Goal: Task Accomplishment & Management: Use online tool/utility

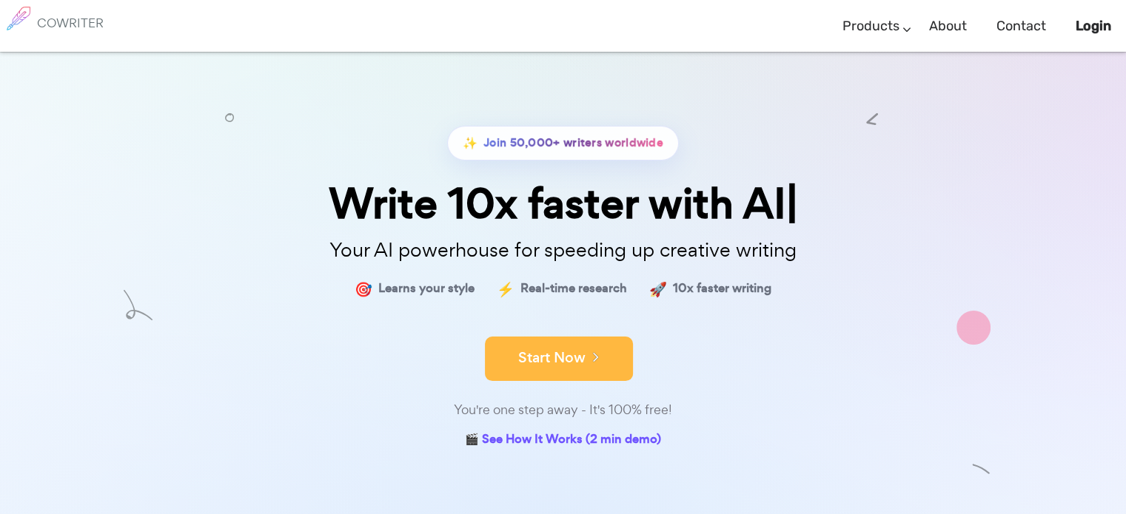
click at [556, 363] on button "Start Now" at bounding box center [559, 359] width 148 height 44
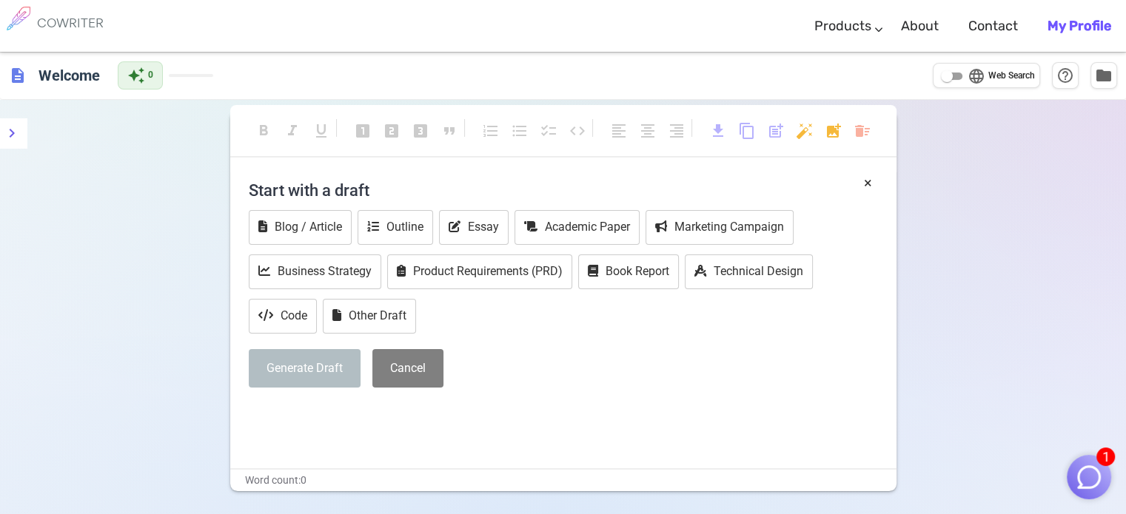
click at [110, 32] on div "COWRITER" at bounding box center [66, 26] width 133 height 52
click at [956, 210] on div "format_bold format_italic format_underlined looks_one looks_two looks_3 format_…" at bounding box center [563, 357] width 1126 height 514
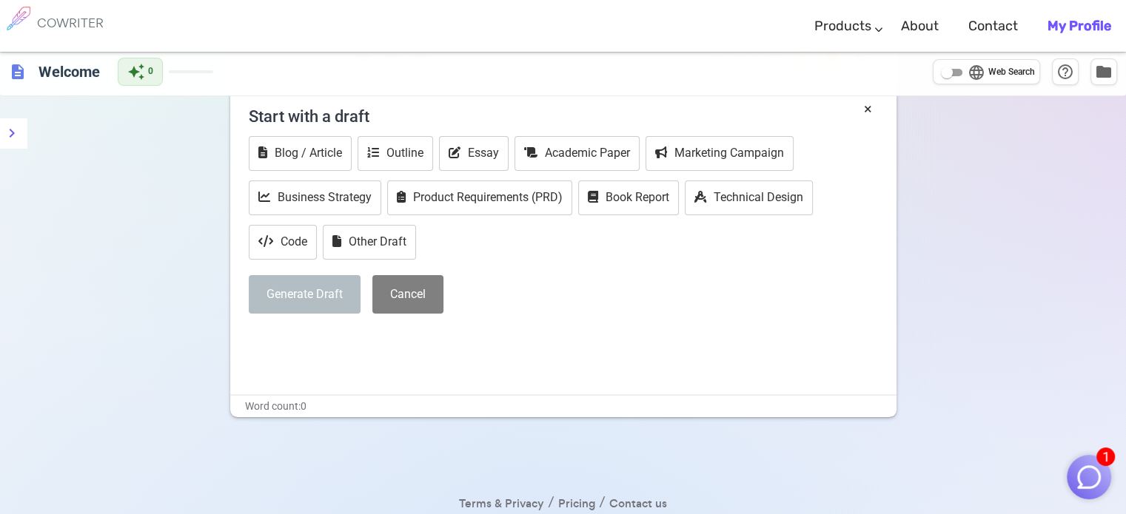
click at [127, 24] on div "COWRITER" at bounding box center [66, 26] width 133 height 52
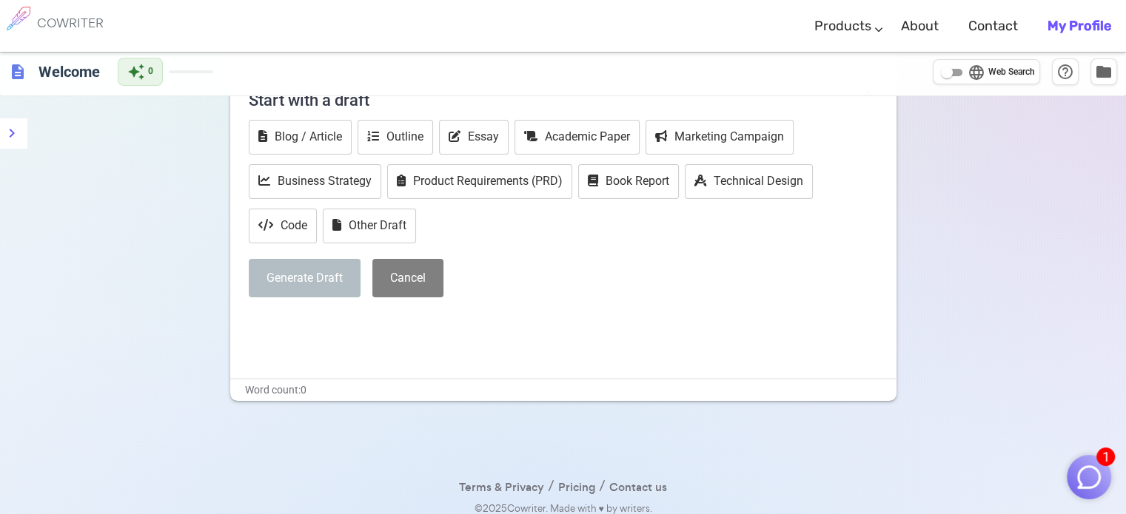
scroll to position [100, 0]
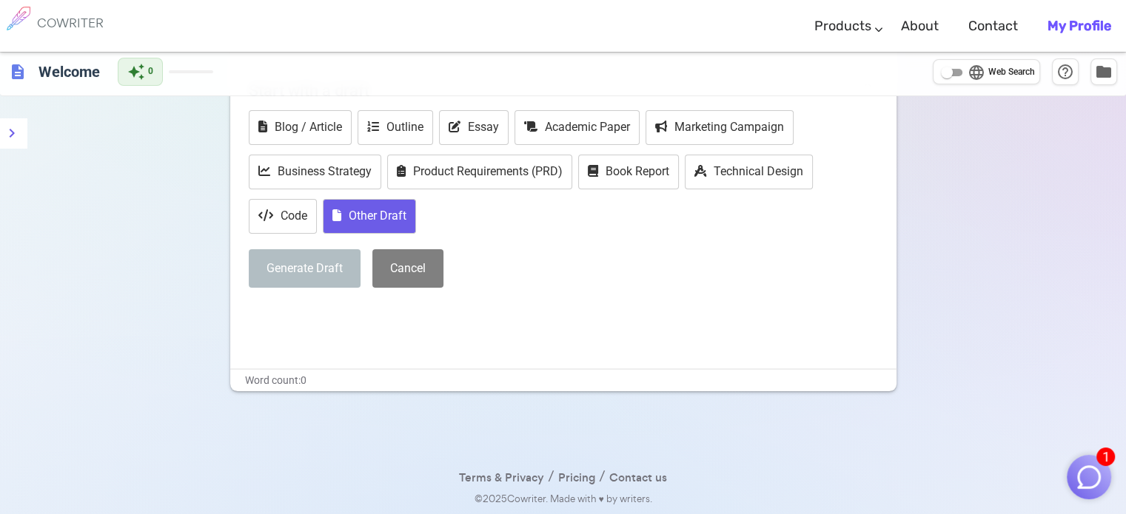
click at [359, 209] on button "Other Draft" at bounding box center [369, 216] width 93 height 35
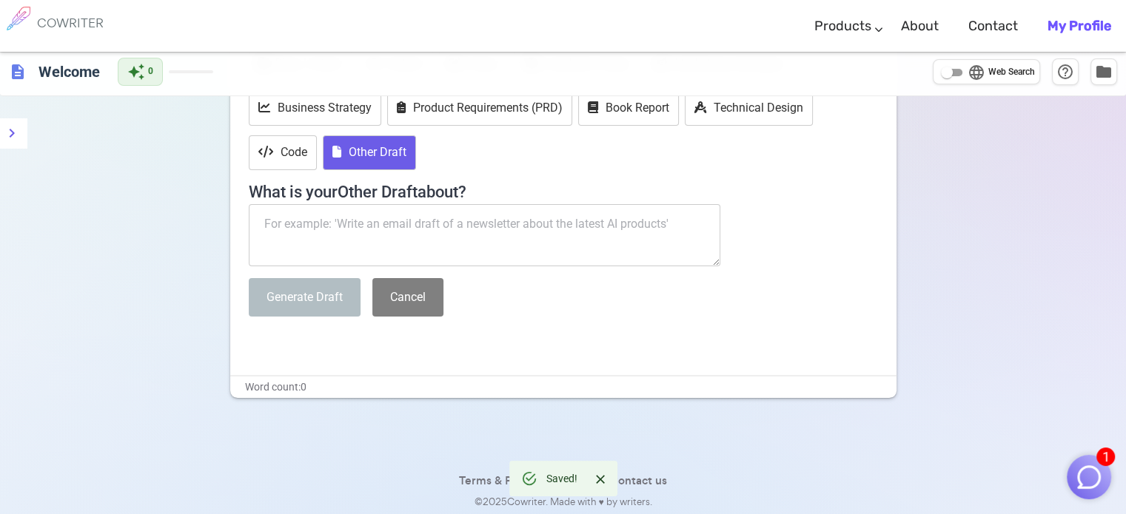
scroll to position [164, 0]
click at [477, 226] on textarea at bounding box center [485, 234] width 472 height 62
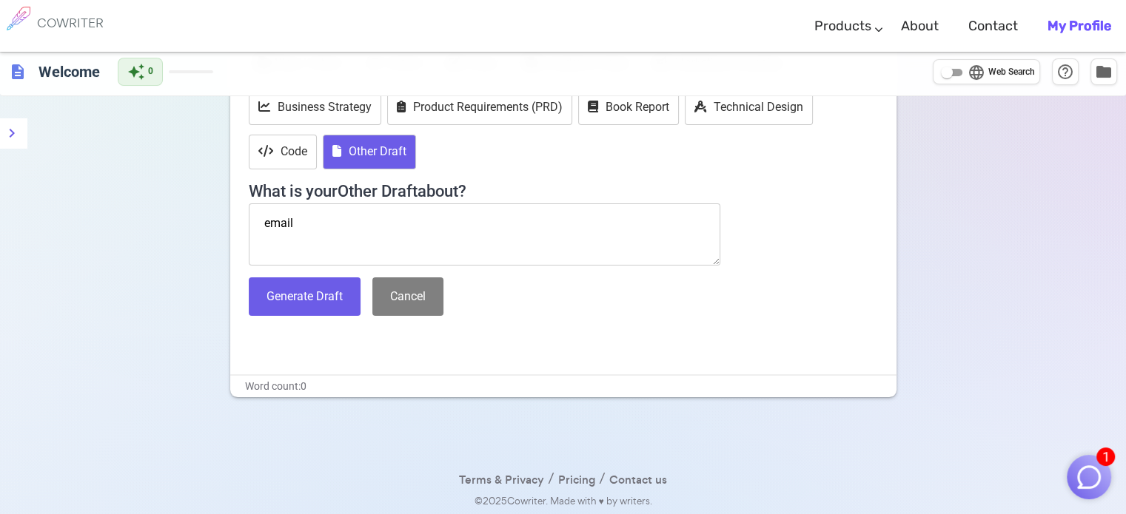
type textarea "email"
click at [320, 284] on button "Generate Draft" at bounding box center [305, 296] width 112 height 39
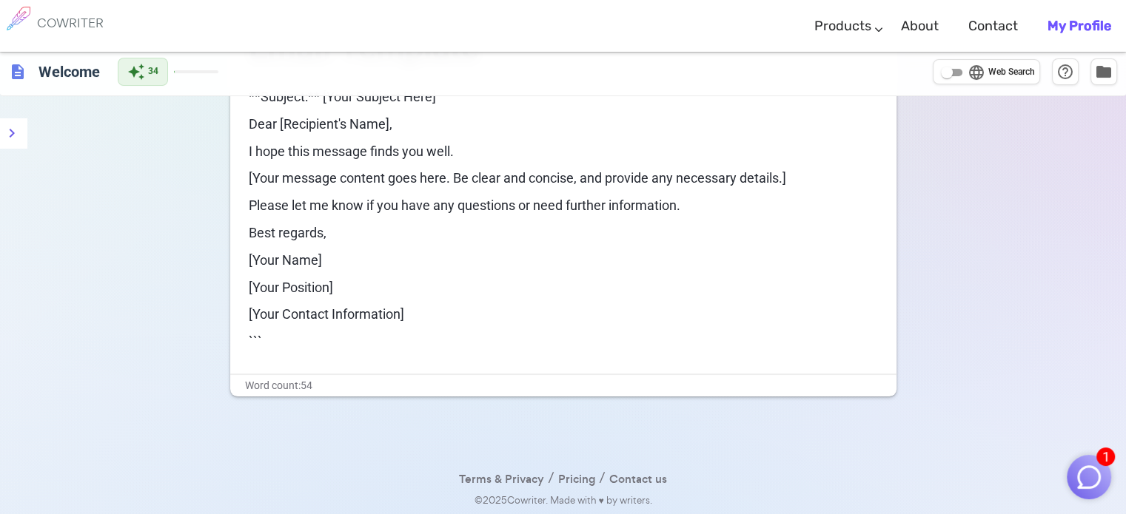
scroll to position [0, 0]
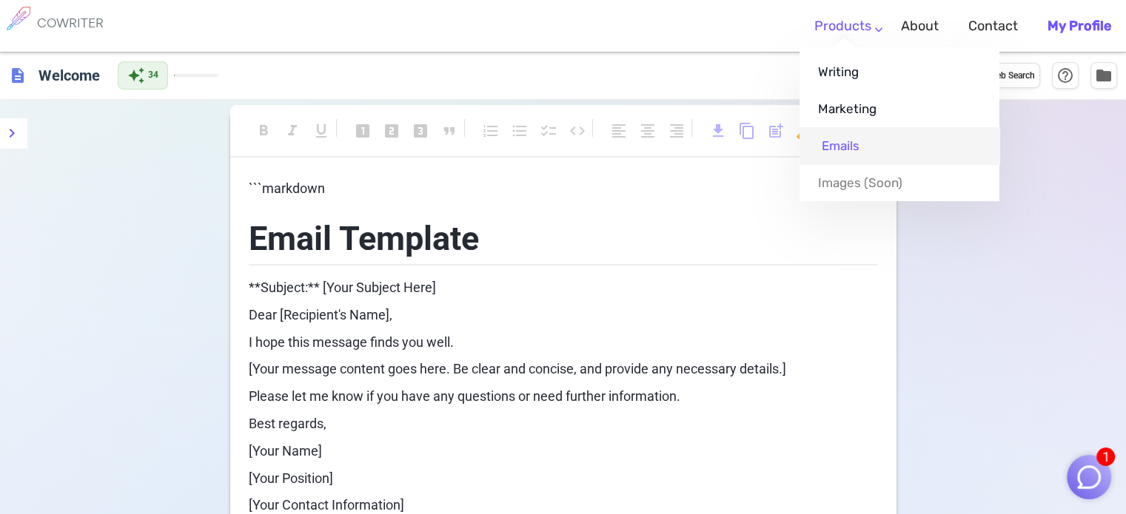
click at [847, 141] on link "Emails" at bounding box center [899, 145] width 200 height 37
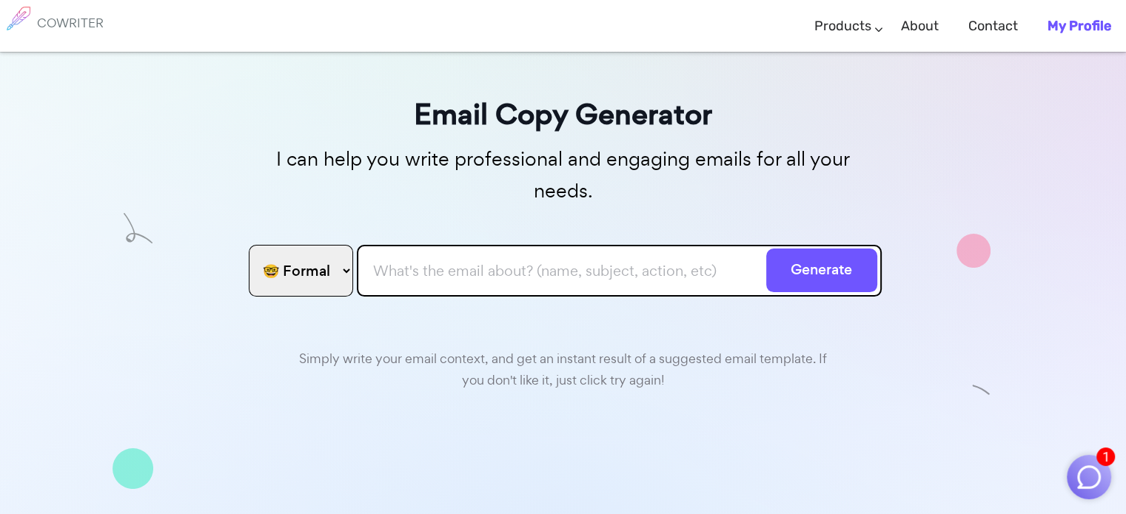
scroll to position [74, 0]
click at [293, 244] on select "🤓 Formal 😊 Friendly 😂 Funny 🥹 Emotional 😊 Sweet 🥸 Bold" at bounding box center [301, 270] width 104 height 52
click at [448, 254] on input "text" at bounding box center [619, 270] width 525 height 52
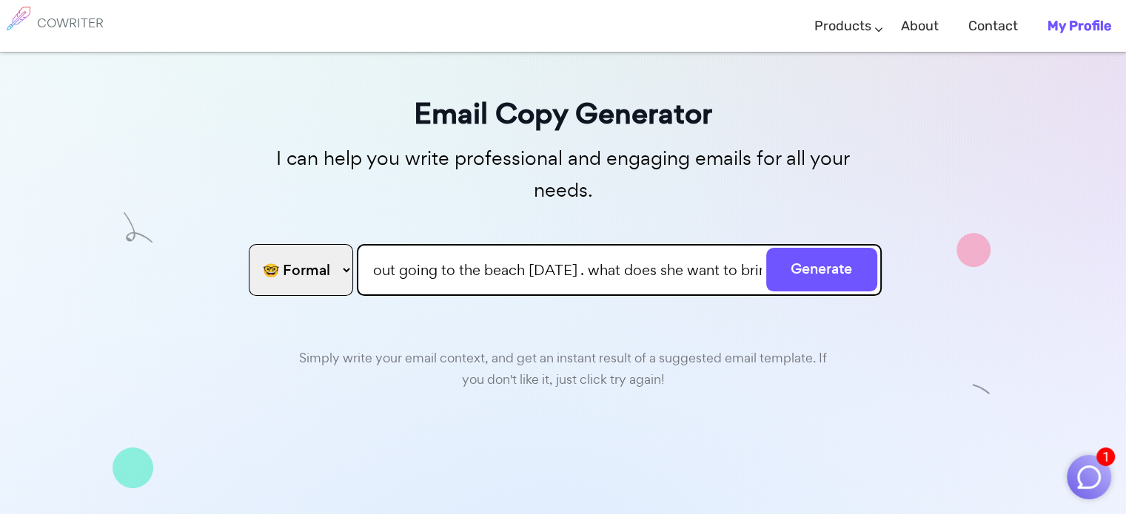
scroll to position [0, 178]
type input "response to afriend about going to the beach [DATE] . what does she want to bri…"
click at [825, 248] on button "Generate" at bounding box center [821, 270] width 111 height 44
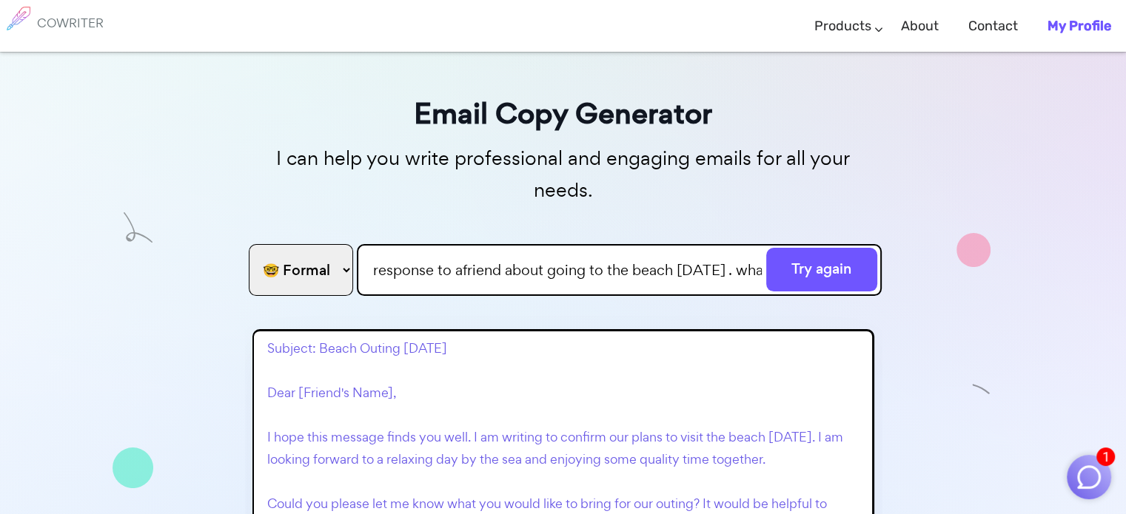
drag, startPoint x: 363, startPoint y: 424, endPoint x: 396, endPoint y: 437, distance: 34.9
click at [364, 424] on p "Subject: Beach Outing [DATE] Dear [Friend's Name], I hope this message finds yo…" at bounding box center [566, 503] width 599 height 333
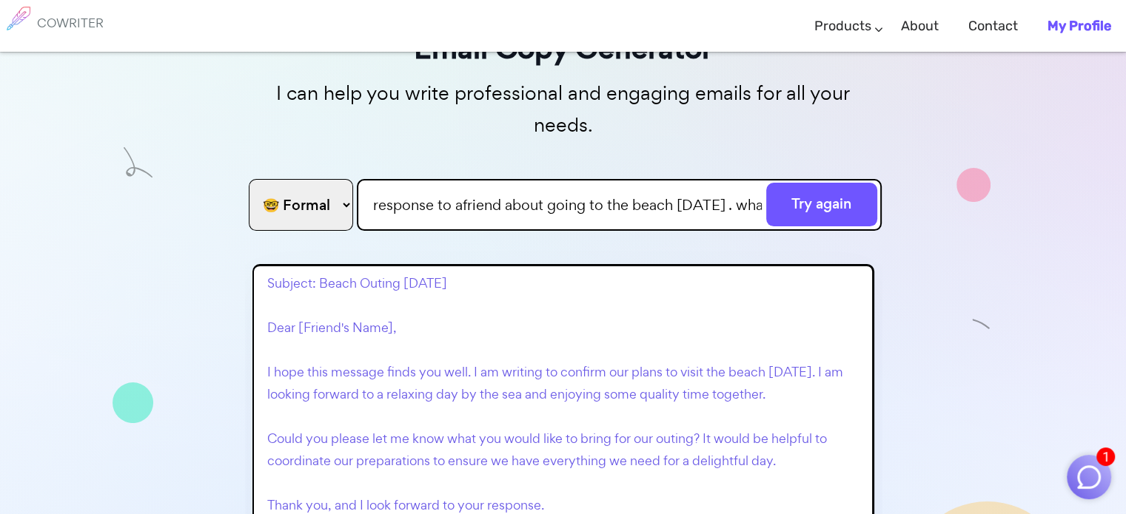
scroll to position [103, 0]
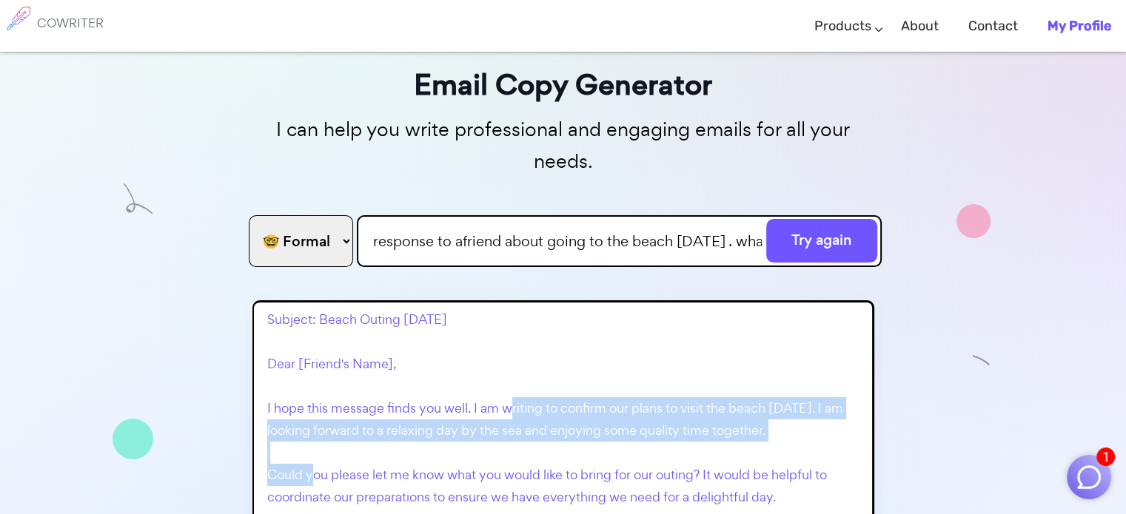
drag, startPoint x: 489, startPoint y: 370, endPoint x: 531, endPoint y: 420, distance: 65.2
click at [531, 420] on p "Subject: Beach Outing [DATE] Dear [Friend's Name], I hope this message finds yo…" at bounding box center [566, 475] width 599 height 333
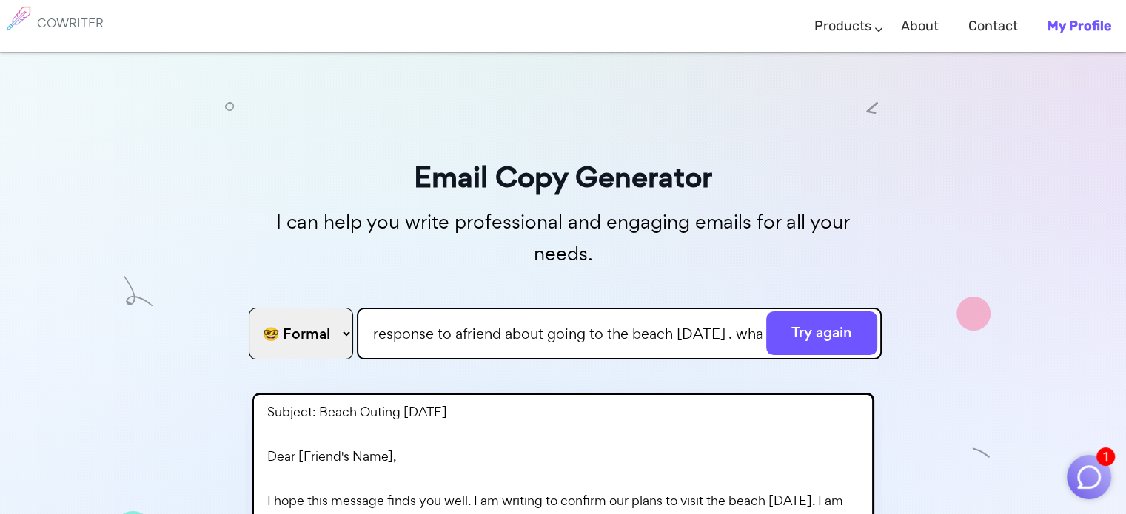
scroll to position [0, 0]
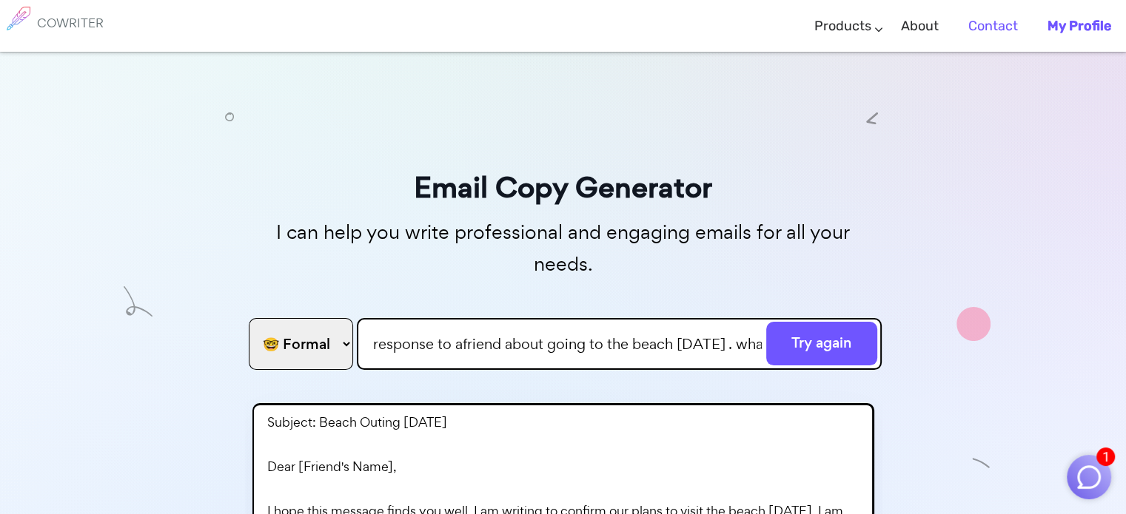
click at [995, 24] on link "Contact" at bounding box center [993, 26] width 50 height 44
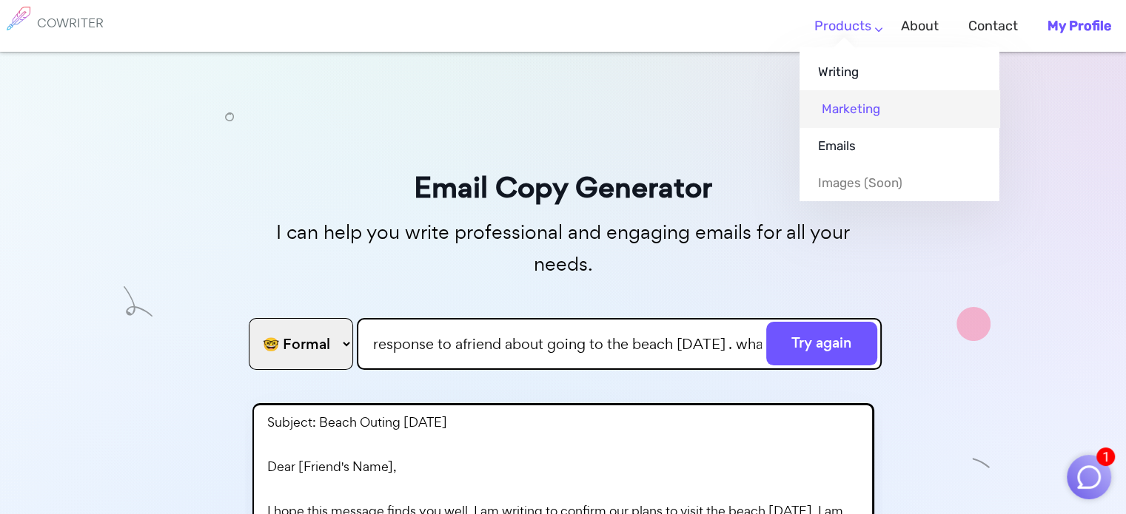
click at [855, 112] on link "Marketing" at bounding box center [899, 108] width 200 height 37
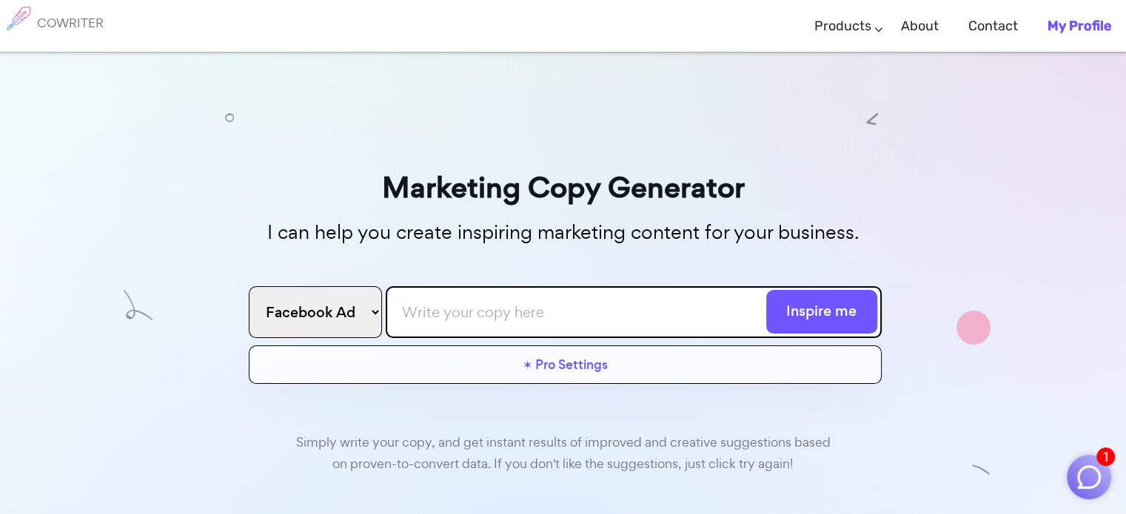
click at [364, 312] on select "Facebook Ad Google Ad Email subject line Blog Title Twitter Post Linkedin Post …" at bounding box center [315, 312] width 133 height 52
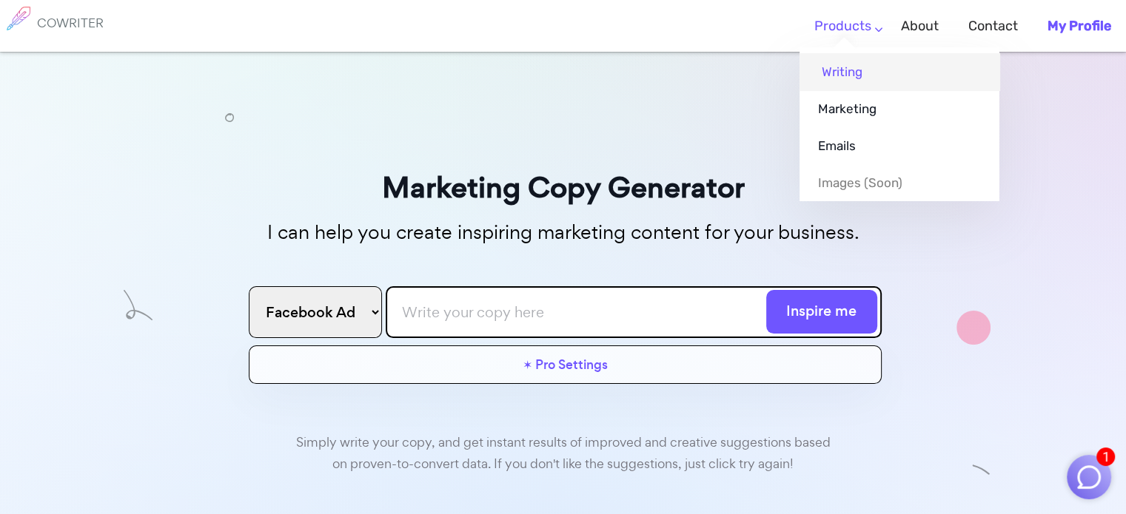
click at [851, 74] on link "Writing" at bounding box center [899, 71] width 200 height 37
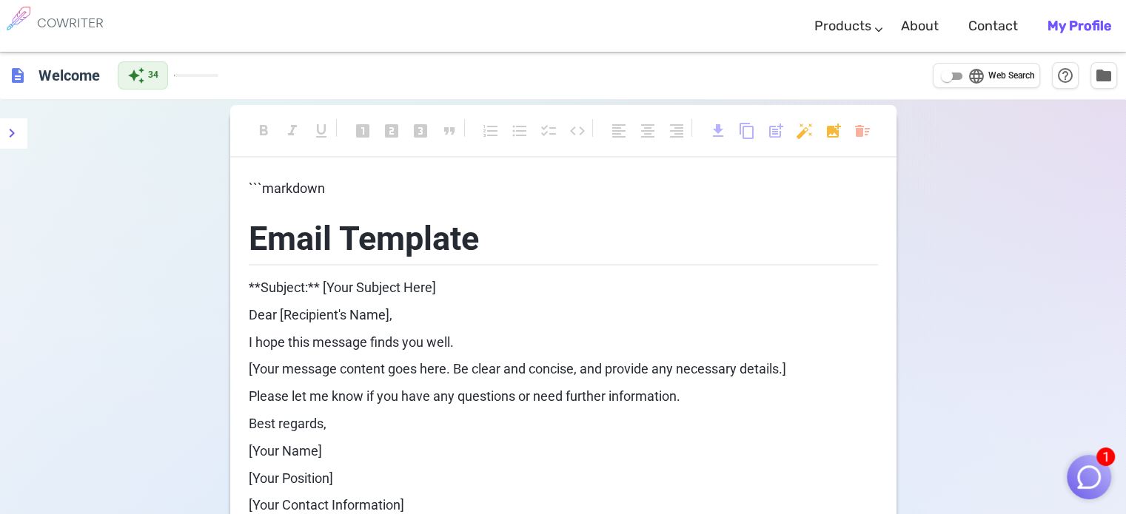
click at [18, 78] on span "description" at bounding box center [18, 76] width 18 height 18
click at [13, 144] on button "menu" at bounding box center [12, 133] width 30 height 30
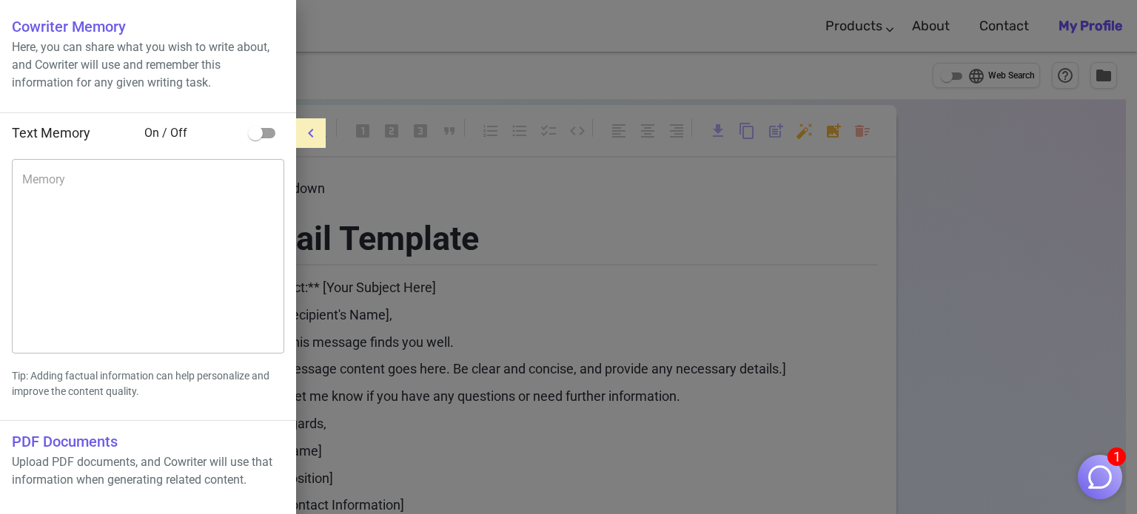
click at [317, 132] on icon "menu" at bounding box center [311, 133] width 18 height 18
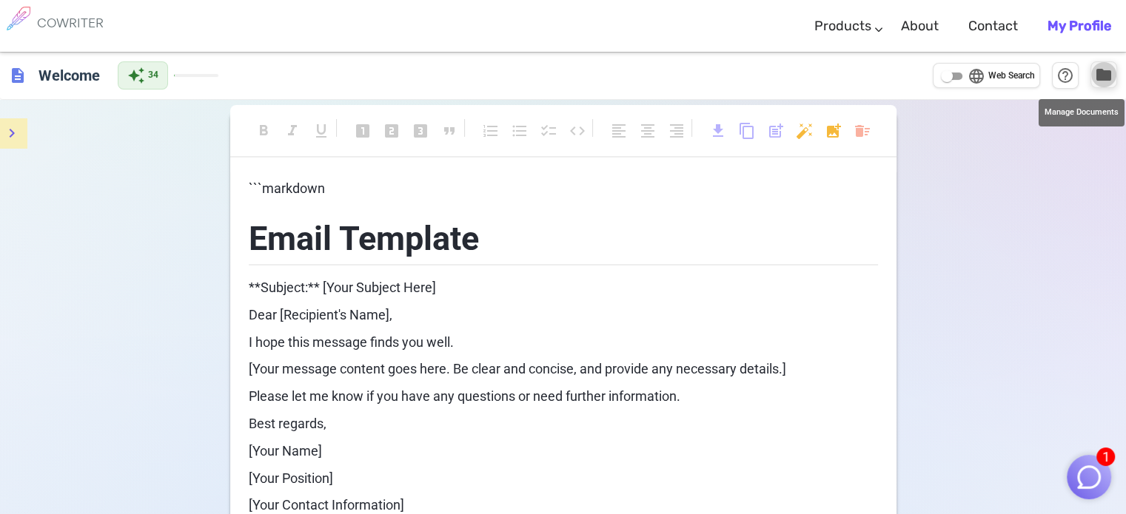
click at [1098, 73] on span "folder" at bounding box center [1103, 75] width 18 height 18
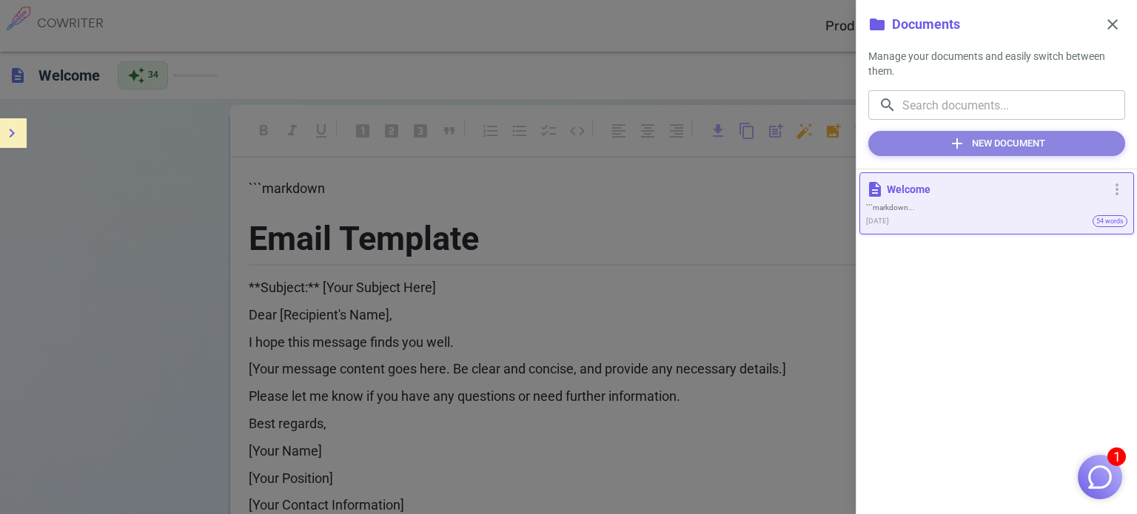
click at [1046, 153] on button "add New Document" at bounding box center [996, 143] width 257 height 25
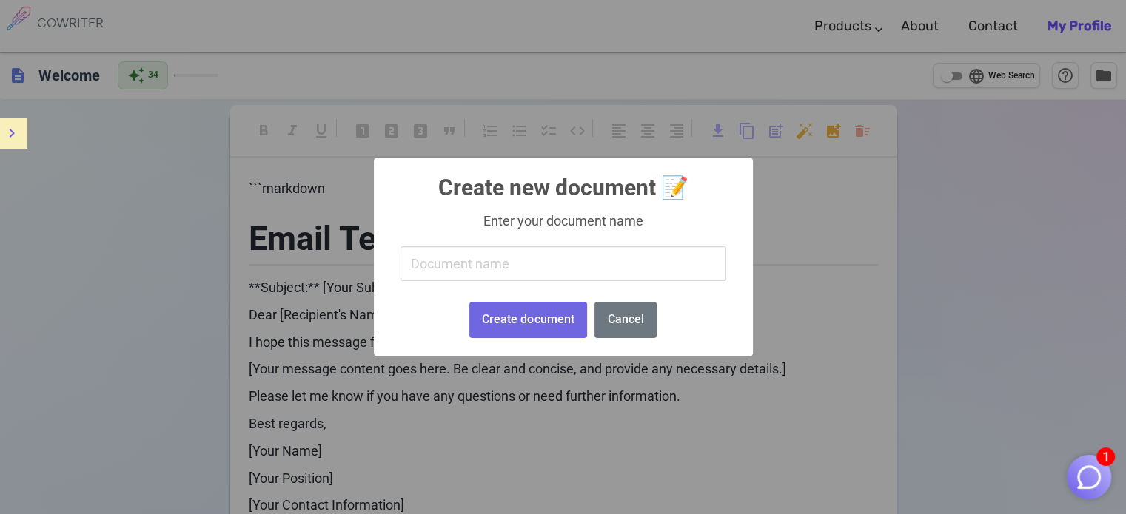
click at [613, 259] on input "text" at bounding box center [563, 263] width 326 height 35
drag, startPoint x: 580, startPoint y: 269, endPoint x: 556, endPoint y: 269, distance: 23.7
click at [556, 269] on input "text" at bounding box center [563, 263] width 326 height 35
click at [426, 266] on input "text" at bounding box center [563, 263] width 326 height 35
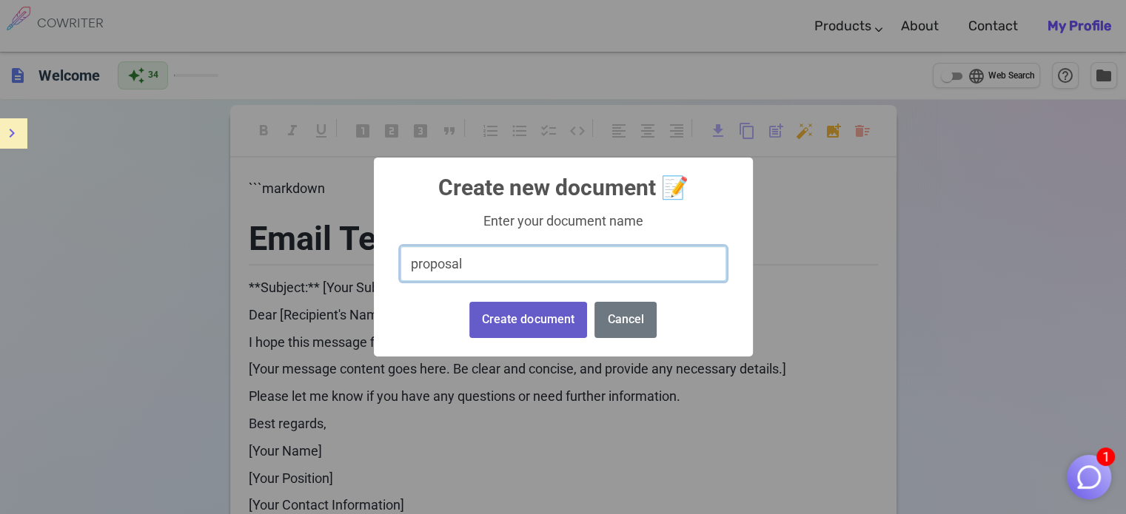
type input "proposal"
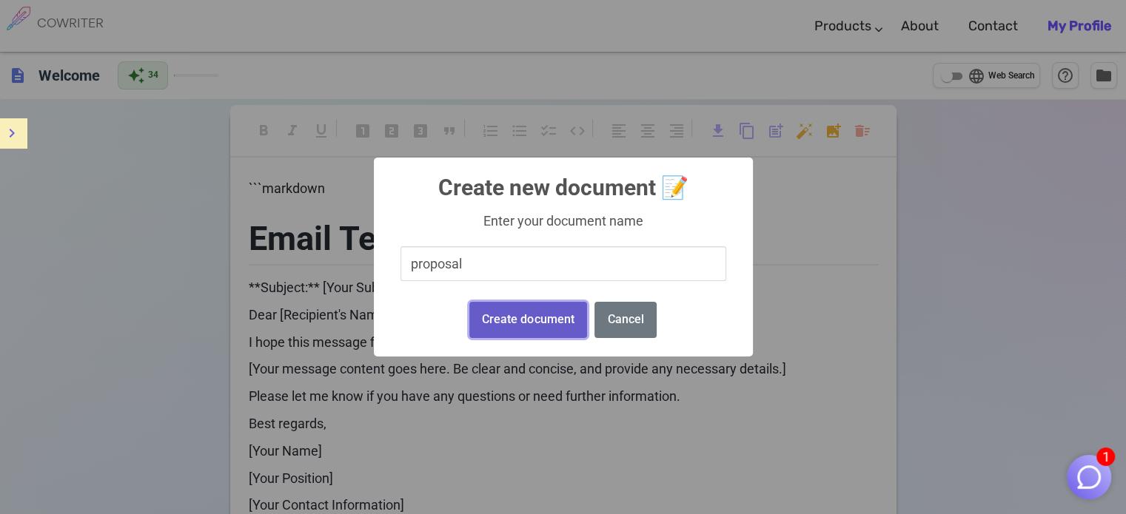
click at [514, 306] on button "Create document" at bounding box center [528, 320] width 118 height 36
